Goal: Information Seeking & Learning: Learn about a topic

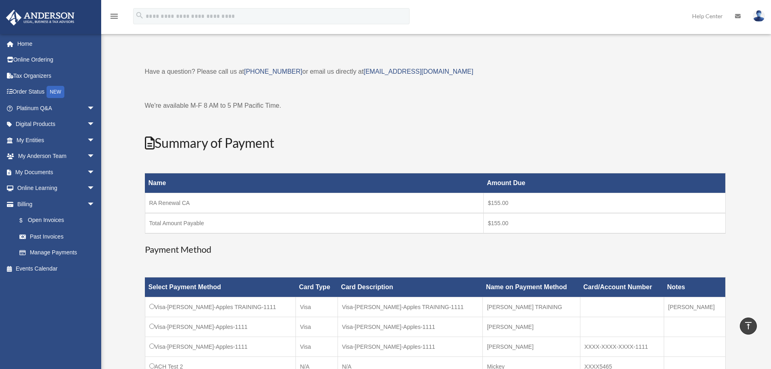
scroll to position [243, 0]
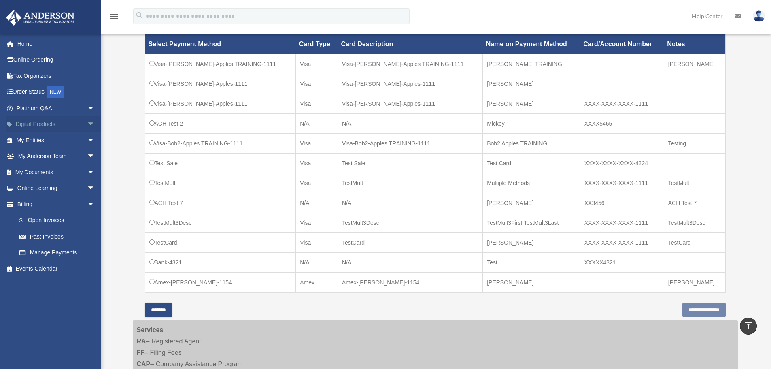
click at [51, 126] on link "Digital Products arrow_drop_down" at bounding box center [57, 124] width 102 height 16
click at [87, 124] on span "arrow_drop_down" at bounding box center [95, 124] width 16 height 17
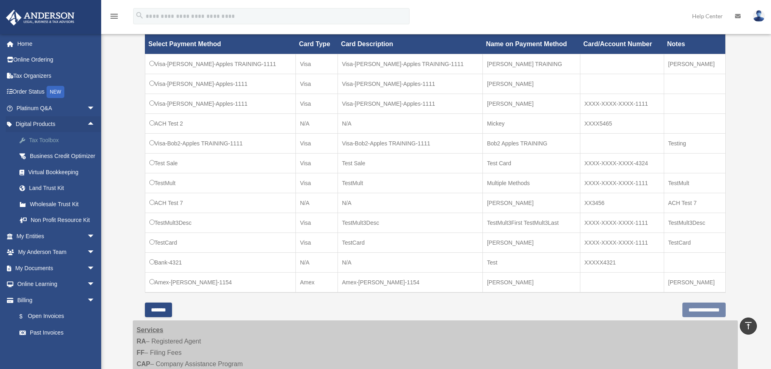
click at [72, 139] on div "Tax Toolbox" at bounding box center [62, 140] width 69 height 10
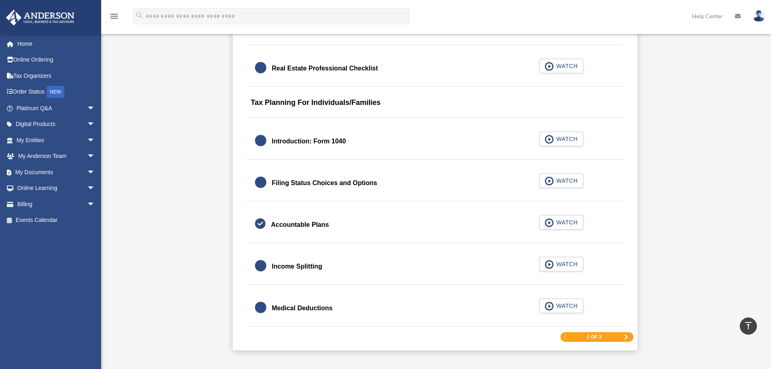
scroll to position [1133, 0]
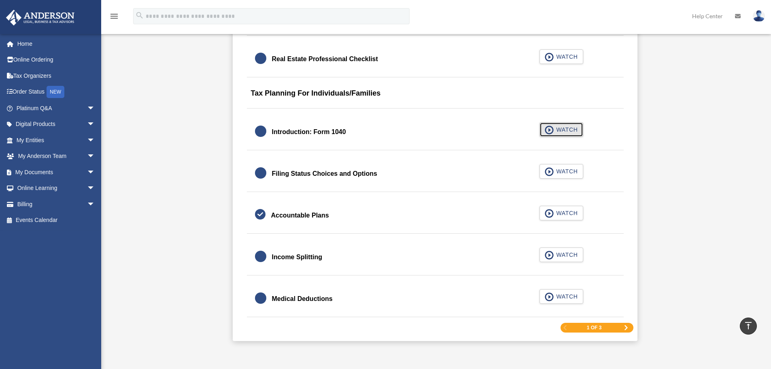
click at [557, 129] on span "WATCH" at bounding box center [566, 129] width 24 height 8
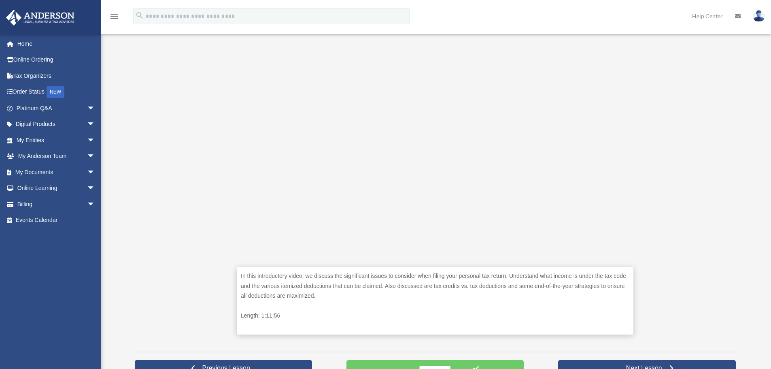
scroll to position [202, 0]
